Goal: Task Accomplishment & Management: Manage account settings

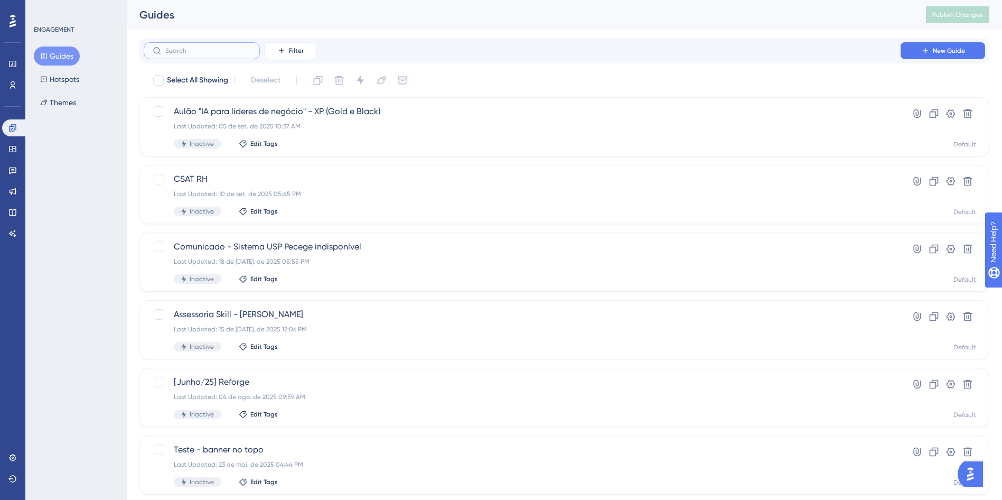
click at [172, 47] on input "text" at bounding box center [208, 50] width 86 height 7
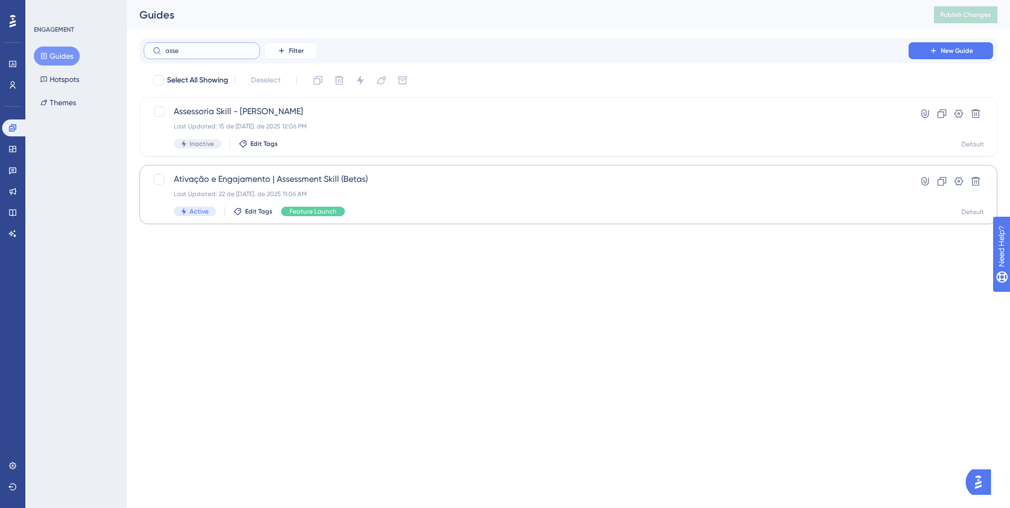
type input "asse"
click at [354, 176] on span "Ativação e Engajamento | Assessment Skill (Betas)" at bounding box center [526, 179] width 705 height 13
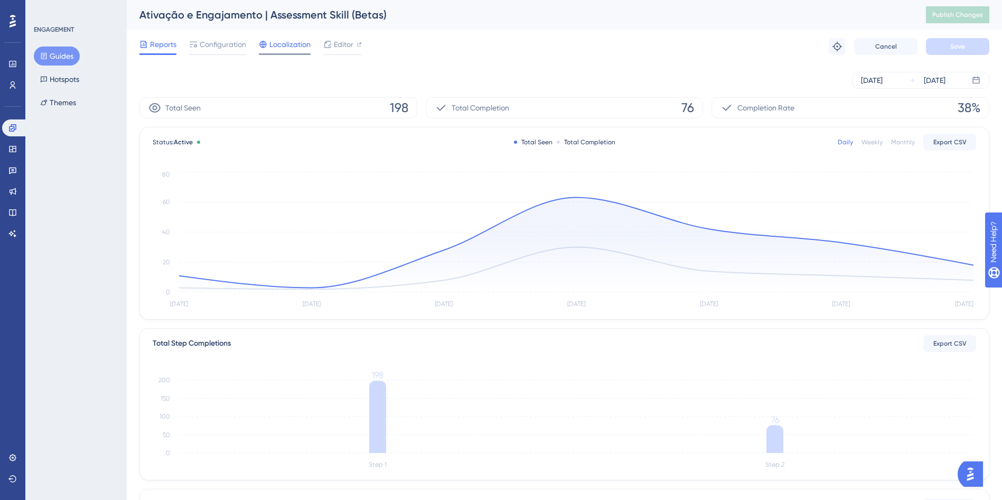
click at [295, 43] on span "Localization" at bounding box center [289, 44] width 41 height 13
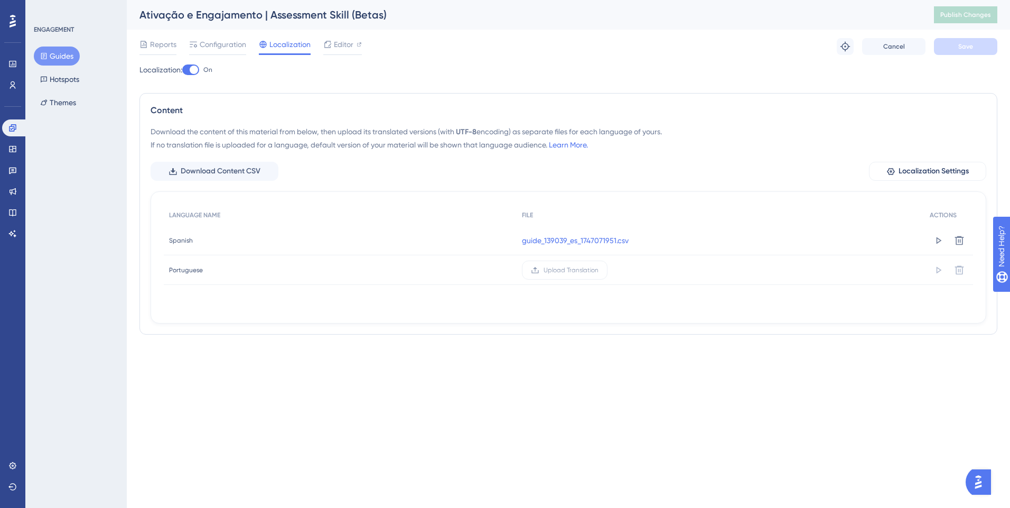
click at [191, 72] on div at bounding box center [190, 69] width 17 height 11
click at [182, 70] on input "On" at bounding box center [182, 70] width 1 height 1
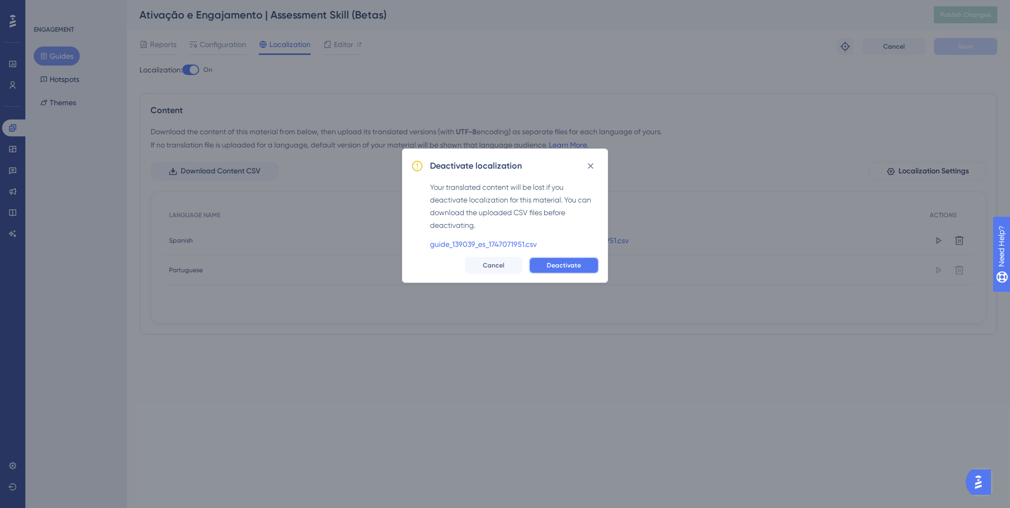
click at [577, 265] on span "Deactivate" at bounding box center [564, 265] width 34 height 8
checkbox input "false"
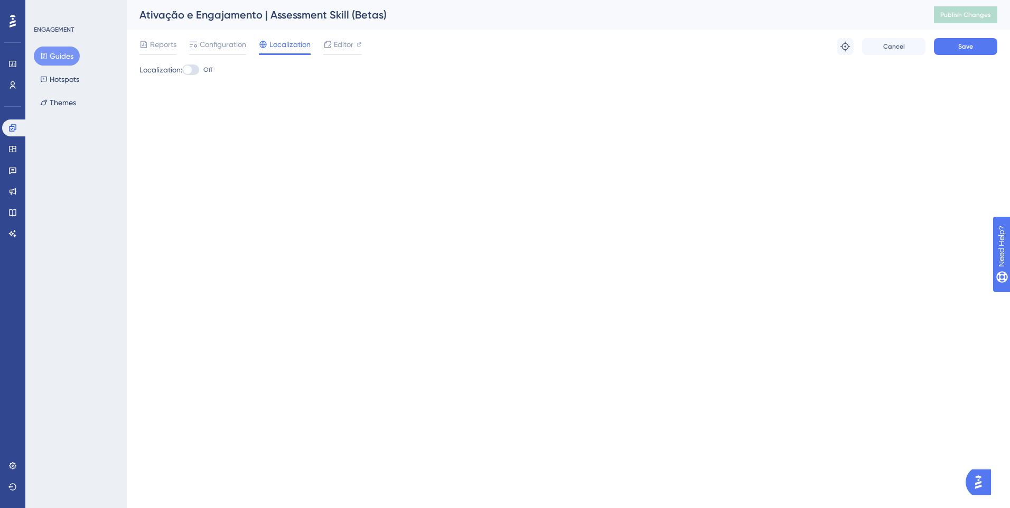
click at [230, 29] on div "Ativação e Engajamento | Assessment Skill (Betas) Publish Changes" at bounding box center [568, 15] width 883 height 30
click at [219, 43] on span "Configuration" at bounding box center [223, 44] width 46 height 13
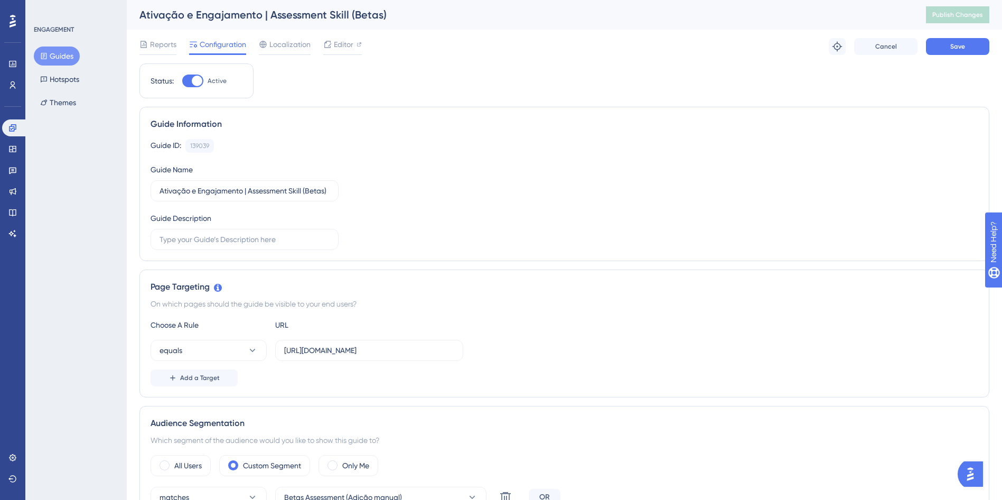
click at [340, 57] on div "Reports Configuration Localization Editor Troubleshoot Cancel Save" at bounding box center [564, 47] width 850 height 34
click at [319, 47] on div "Reports Configuration Localization Editor" at bounding box center [250, 46] width 222 height 17
click at [351, 46] on span "Editor" at bounding box center [344, 44] width 20 height 13
click at [951, 39] on button "Save" at bounding box center [957, 46] width 63 height 17
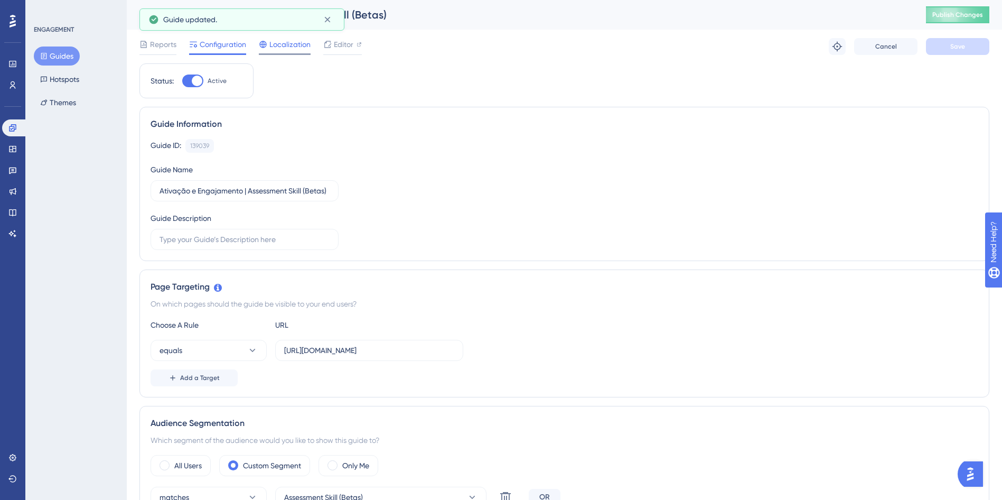
click at [294, 52] on div "Localization" at bounding box center [285, 46] width 52 height 17
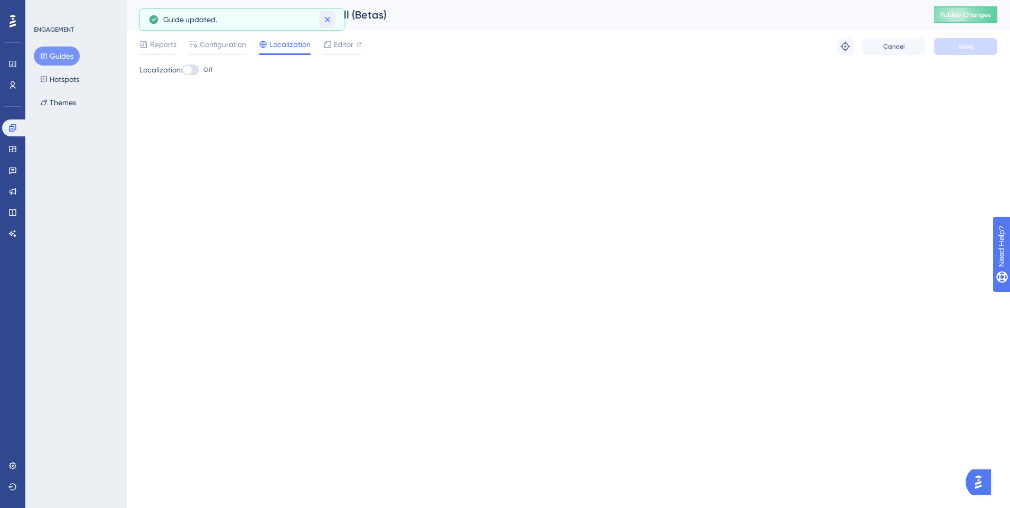
click at [327, 24] on icon at bounding box center [327, 19] width 11 height 11
click at [968, 16] on span "Publish Changes" at bounding box center [965, 15] width 51 height 8
